Goal: Task Accomplishment & Management: Use online tool/utility

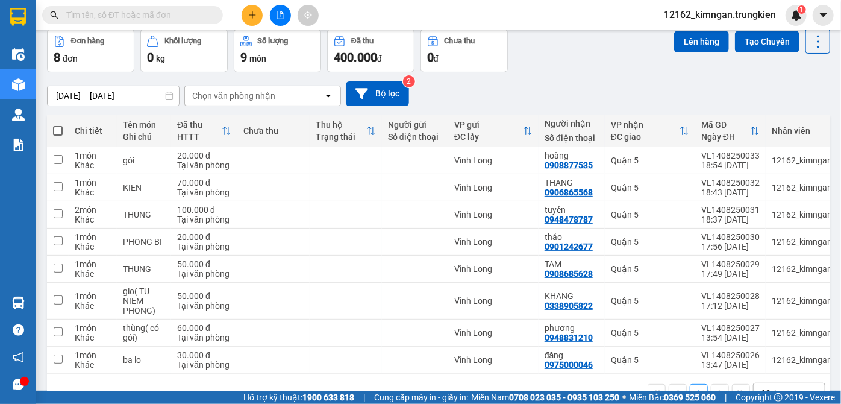
scroll to position [93, 0]
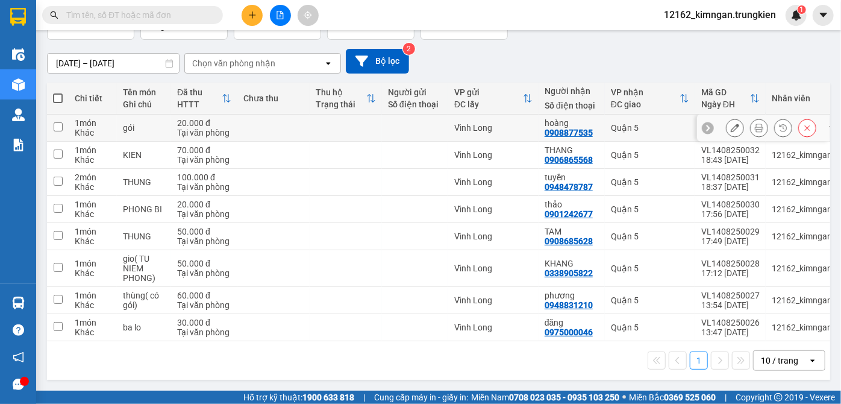
click at [325, 117] on td at bounding box center [346, 127] width 72 height 27
checkbox input "true"
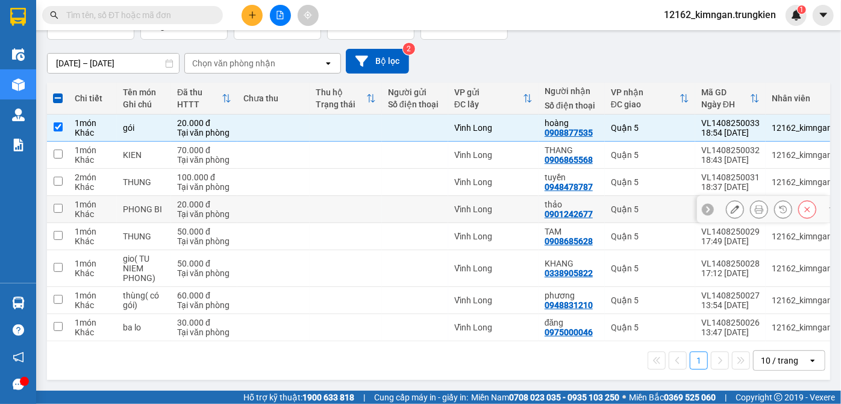
click at [347, 206] on td at bounding box center [346, 209] width 72 height 27
checkbox input "true"
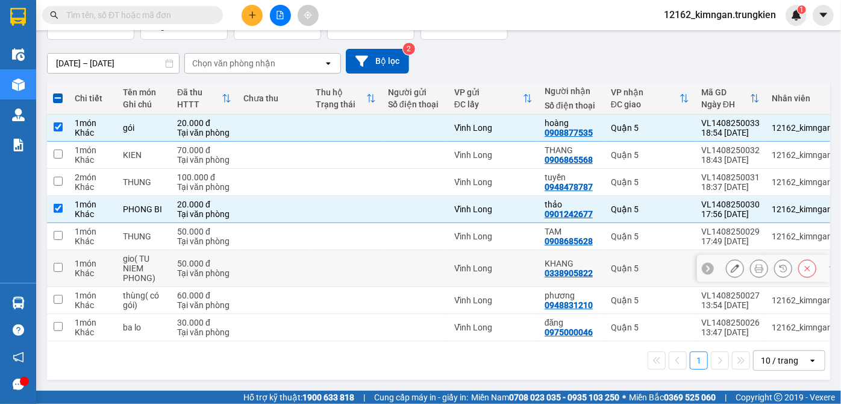
click at [373, 260] on td at bounding box center [346, 268] width 72 height 37
checkbox input "true"
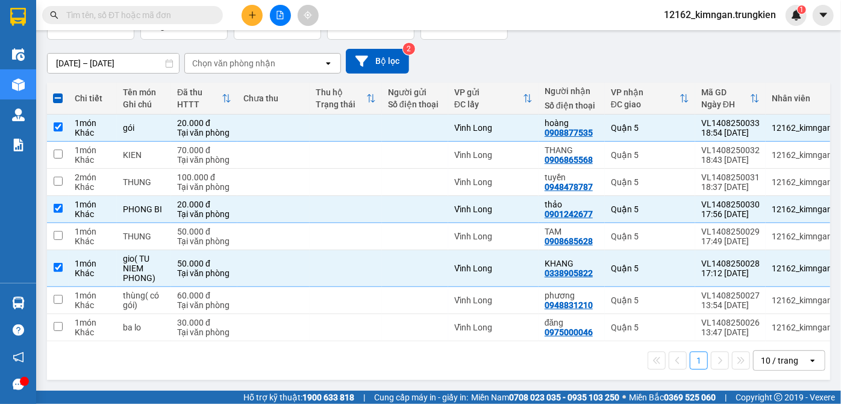
scroll to position [0, 0]
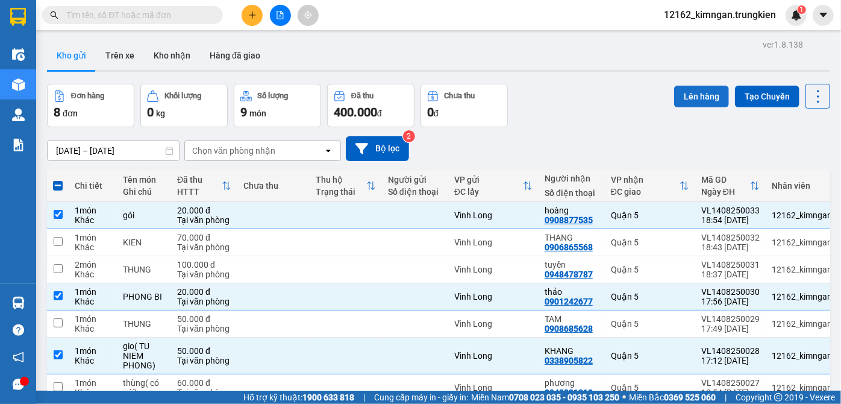
click at [695, 104] on button "Lên hàng" at bounding box center [701, 97] width 55 height 22
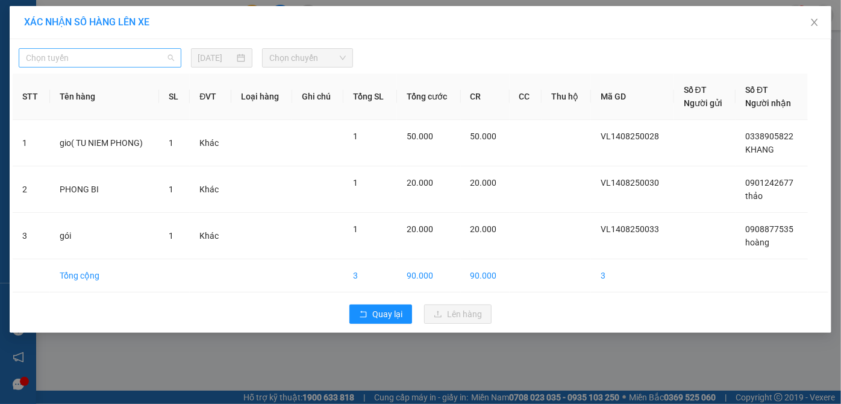
click at [134, 63] on span "Chọn tuyến" at bounding box center [100, 58] width 148 height 18
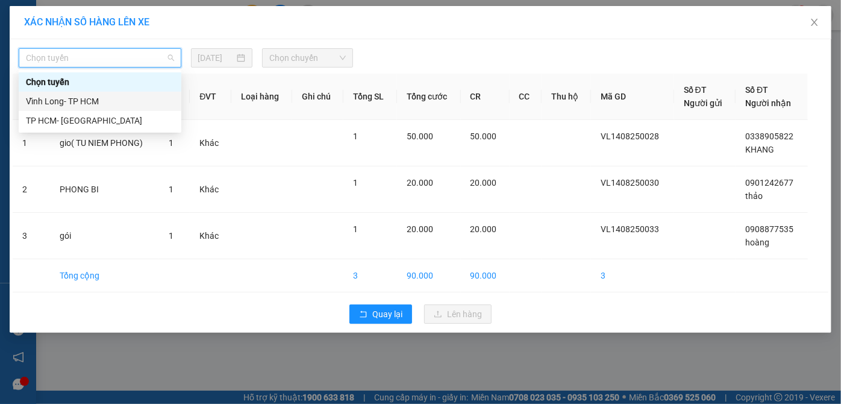
click at [122, 103] on div "Vĩnh Long- TP HCM" at bounding box center [100, 101] width 148 height 13
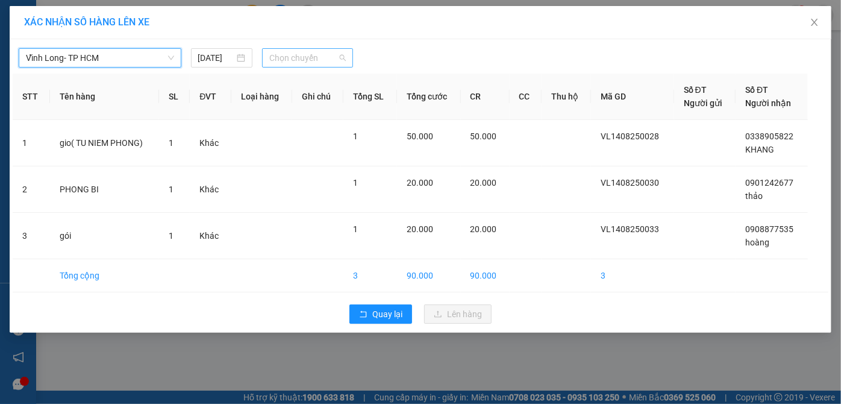
click at [270, 57] on span "Chọn chuyến" at bounding box center [307, 58] width 76 height 18
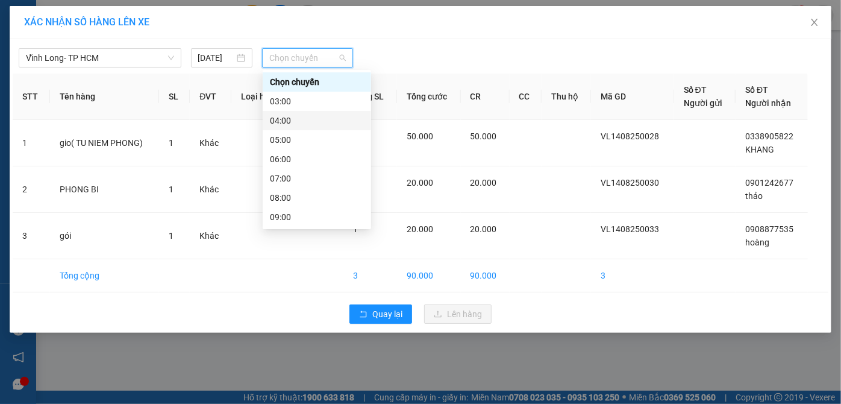
click at [295, 125] on div "04:00" at bounding box center [317, 120] width 94 height 13
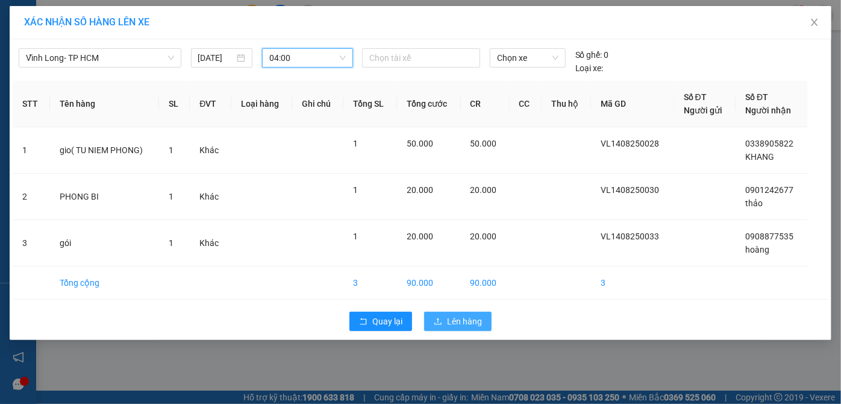
drag, startPoint x: 459, startPoint y: 322, endPoint x: 466, endPoint y: 310, distance: 13.7
click at [458, 322] on span "Lên hàng" at bounding box center [464, 320] width 35 height 13
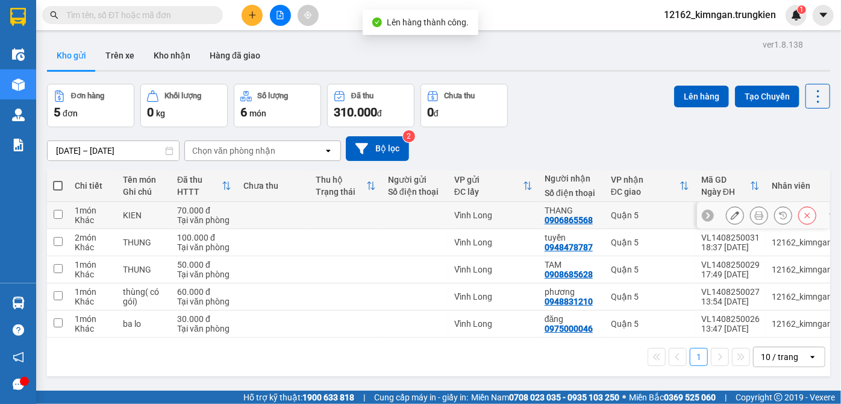
click at [416, 206] on td at bounding box center [415, 215] width 66 height 27
checkbox input "true"
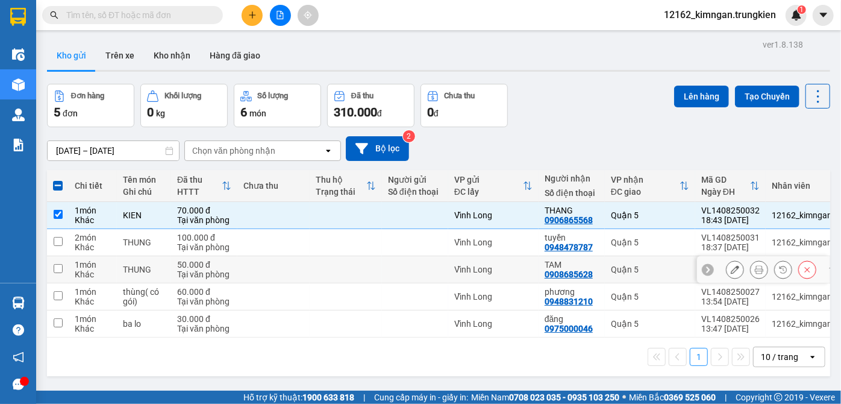
click at [407, 269] on div at bounding box center [415, 269] width 54 height 10
checkbox input "true"
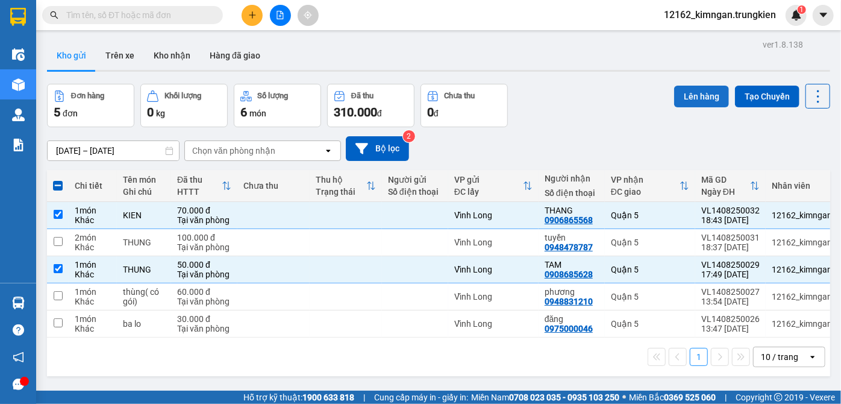
click at [685, 96] on button "Lên hàng" at bounding box center [701, 97] width 55 height 22
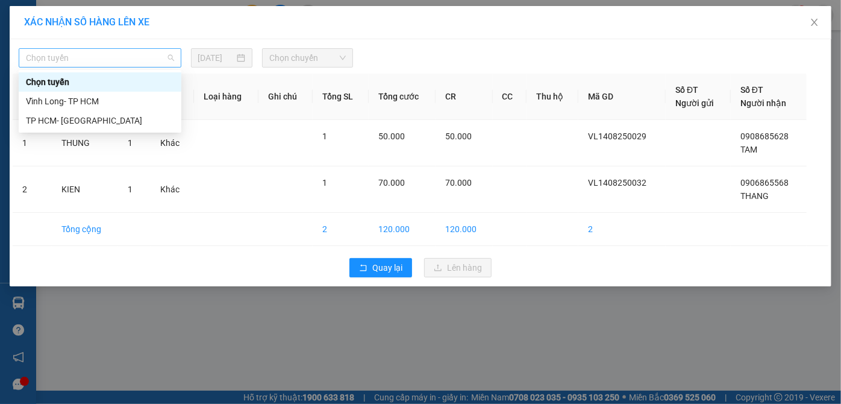
click at [148, 55] on span "Chọn tuyến" at bounding box center [100, 58] width 148 height 18
click at [137, 101] on div "Vĩnh Long- TP HCM" at bounding box center [100, 101] width 148 height 13
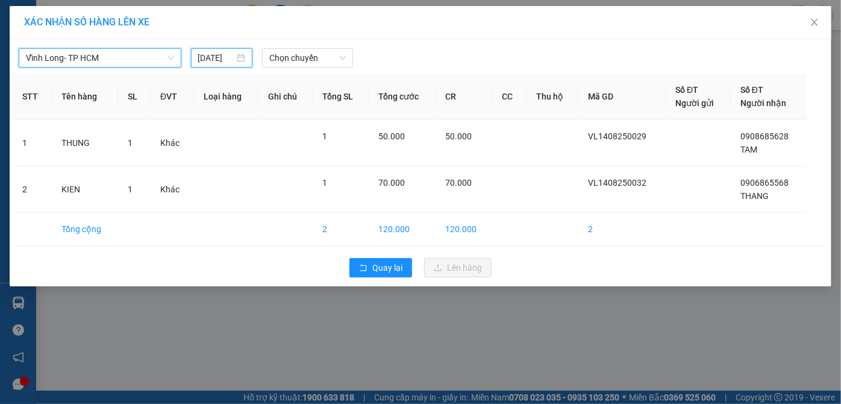
click at [202, 57] on input "14/08/2025" at bounding box center [216, 57] width 37 height 13
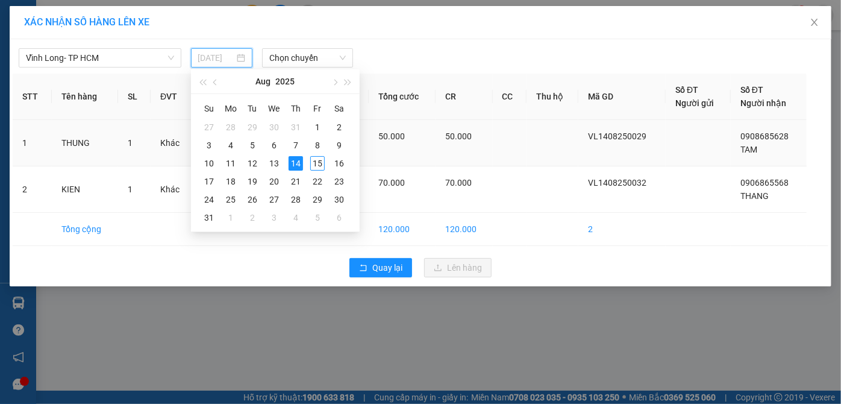
drag, startPoint x: 317, startPoint y: 163, endPoint x: 314, endPoint y: 152, distance: 11.1
click at [317, 163] on div "15" at bounding box center [317, 163] width 14 height 14
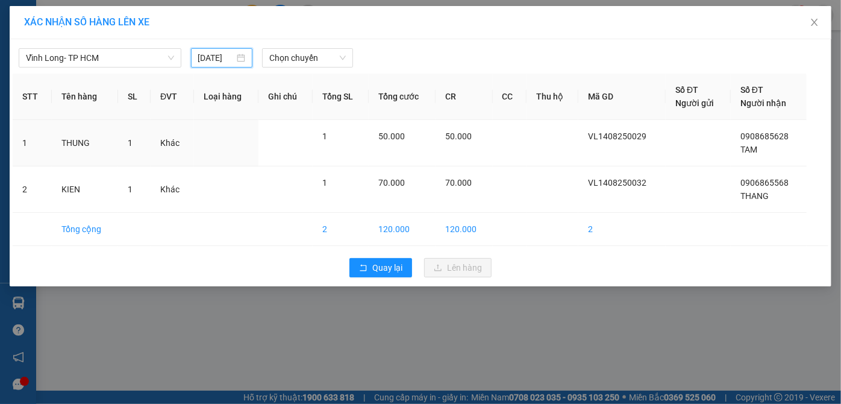
type input "15/08/2025"
click at [317, 60] on span "Chọn chuyến" at bounding box center [307, 58] width 76 height 18
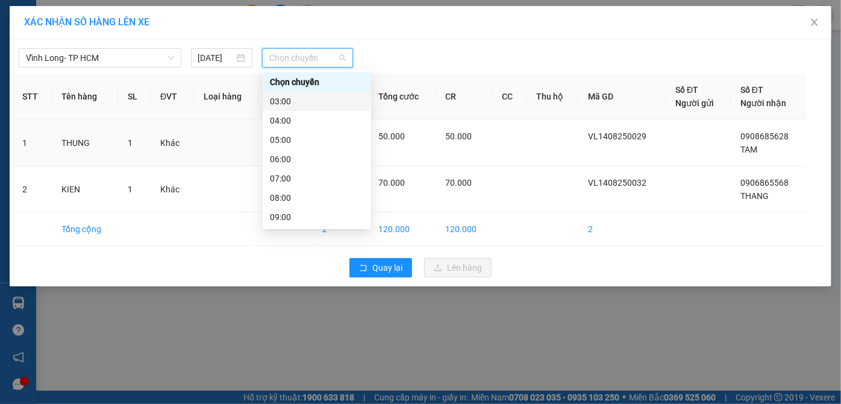
click at [294, 104] on div "03:00" at bounding box center [317, 101] width 94 height 13
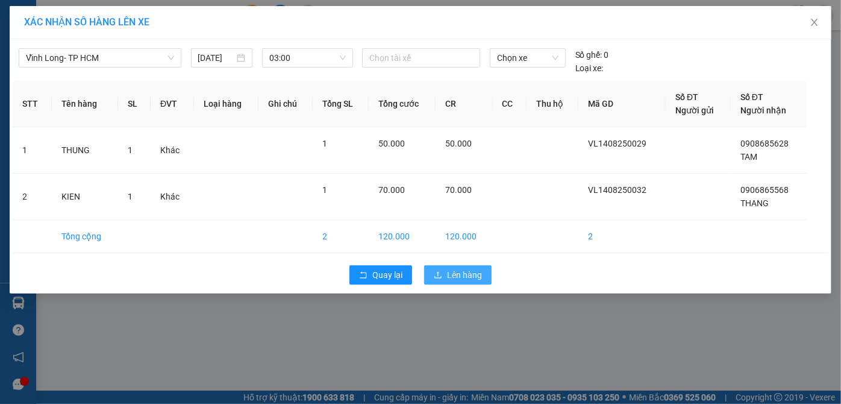
click at [465, 277] on span "Lên hàng" at bounding box center [464, 274] width 35 height 13
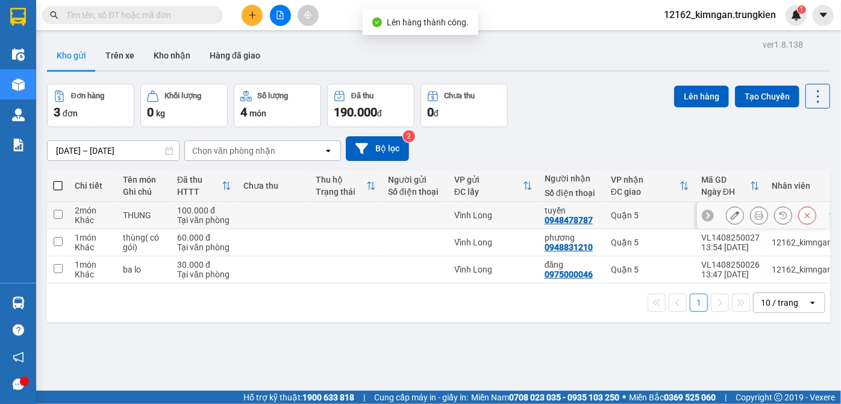
click at [511, 216] on div "Vĩnh Long" at bounding box center [493, 215] width 78 height 10
checkbox input "true"
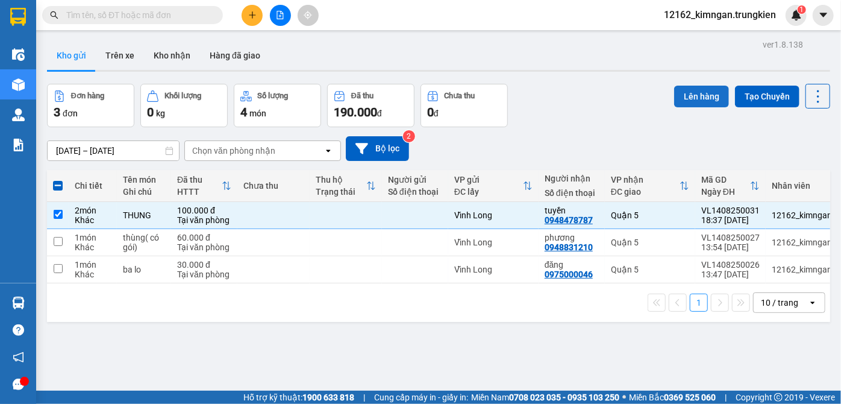
click at [678, 96] on button "Lên hàng" at bounding box center [701, 97] width 55 height 22
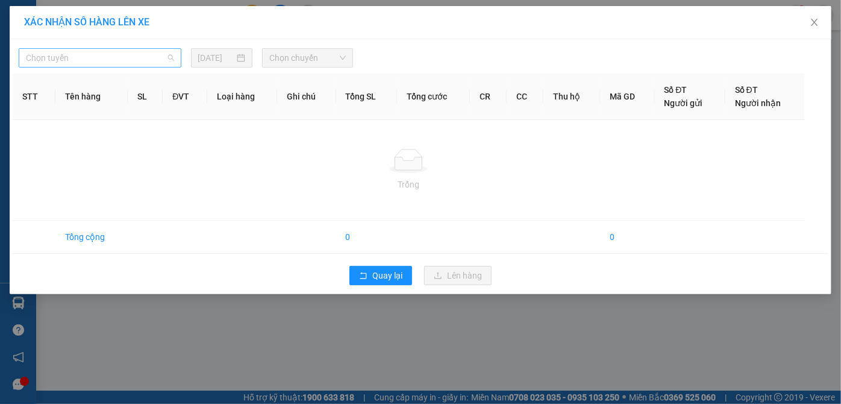
click at [118, 60] on span "Chọn tuyến" at bounding box center [100, 58] width 148 height 18
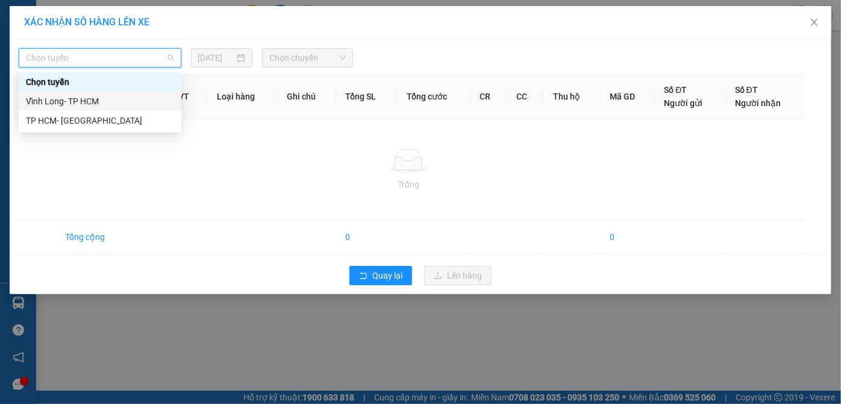
click at [107, 105] on div "Vĩnh Long- TP HCM" at bounding box center [100, 101] width 148 height 13
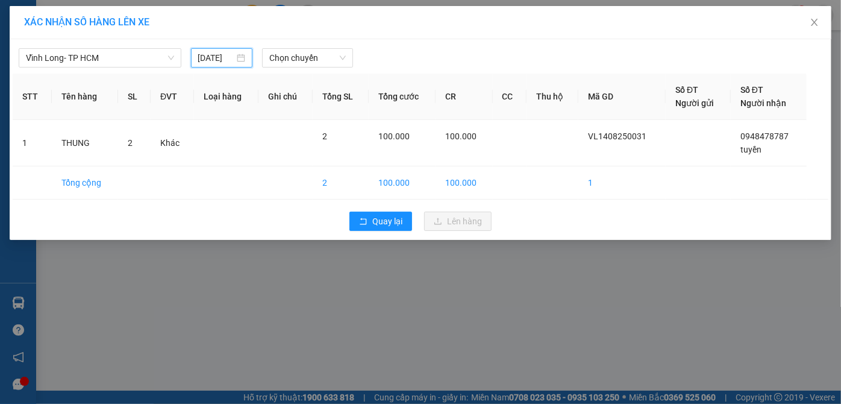
click at [224, 55] on input "14/08/2025" at bounding box center [216, 57] width 37 height 13
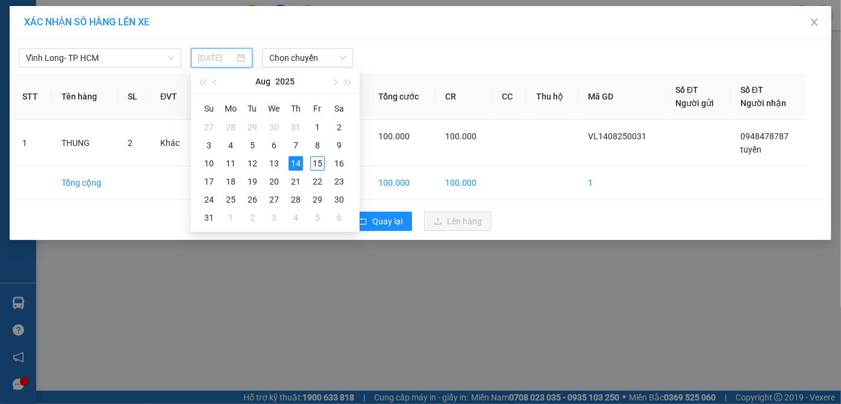
click at [314, 161] on div "15" at bounding box center [317, 163] width 14 height 14
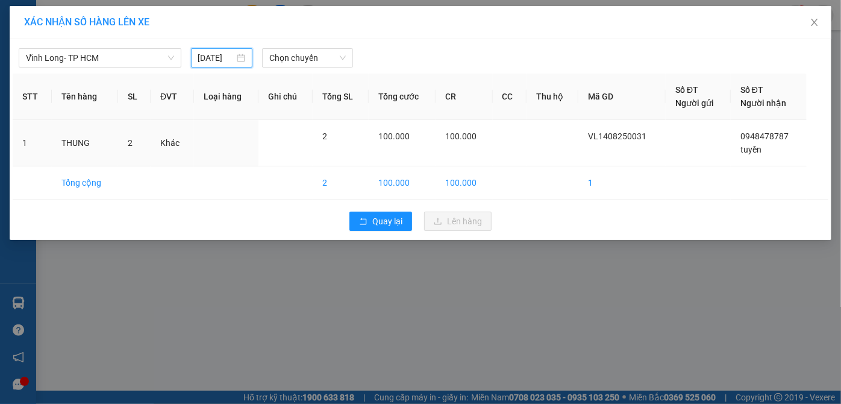
type input "15/08/2025"
click at [308, 56] on span "Chọn chuyến" at bounding box center [307, 58] width 76 height 18
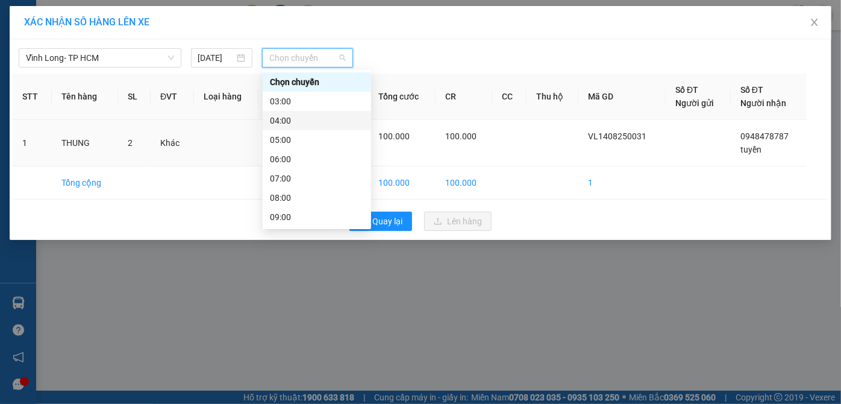
click at [288, 120] on div "04:00" at bounding box center [317, 120] width 94 height 13
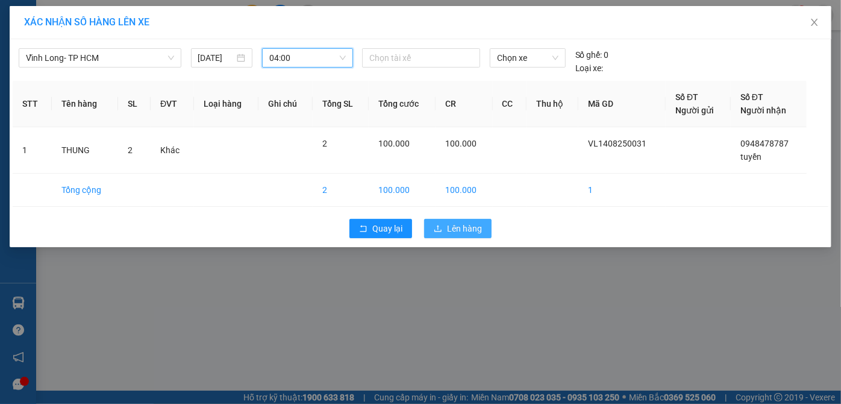
click at [473, 228] on span "Lên hàng" at bounding box center [464, 228] width 35 height 13
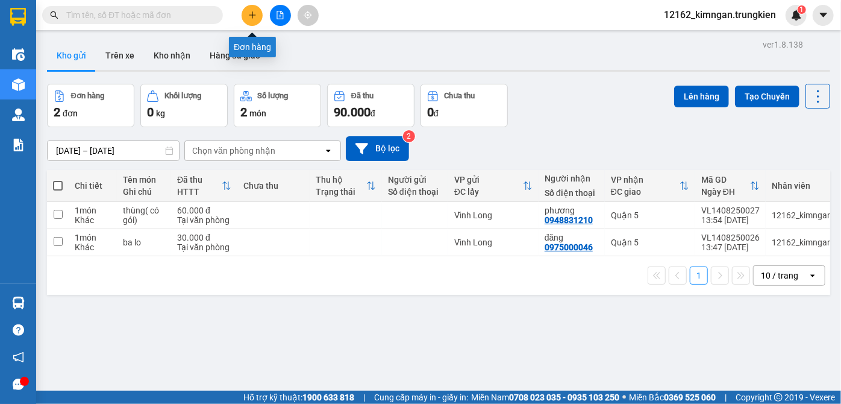
click at [252, 16] on icon "plus" at bounding box center [252, 14] width 1 height 7
